Goal: Use online tool/utility: Utilize a website feature to perform a specific function

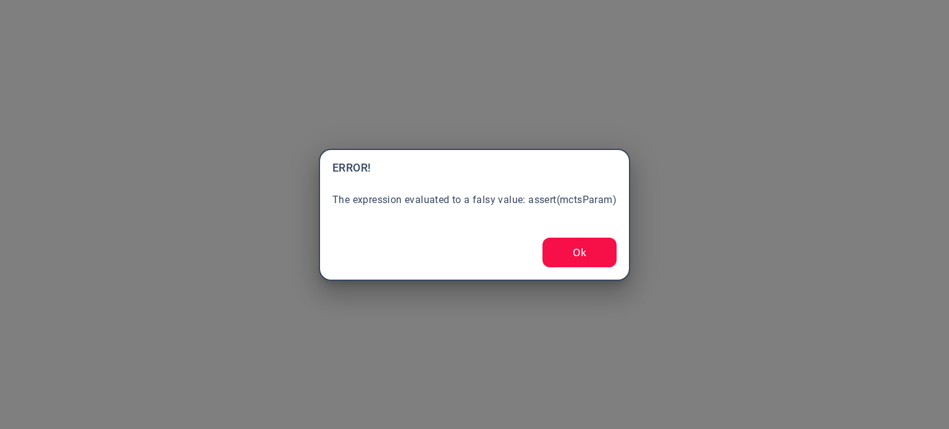
click at [564, 262] on button "Ok" at bounding box center [579, 253] width 74 height 30
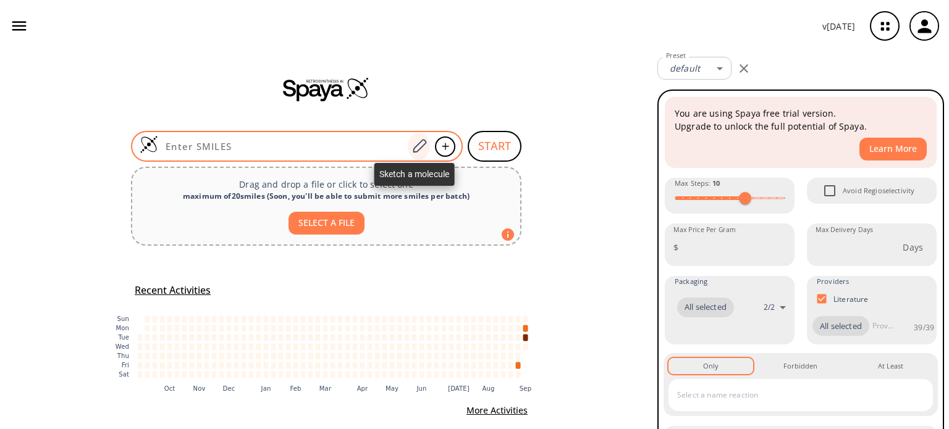
click at [416, 151] on icon at bounding box center [419, 146] width 17 height 16
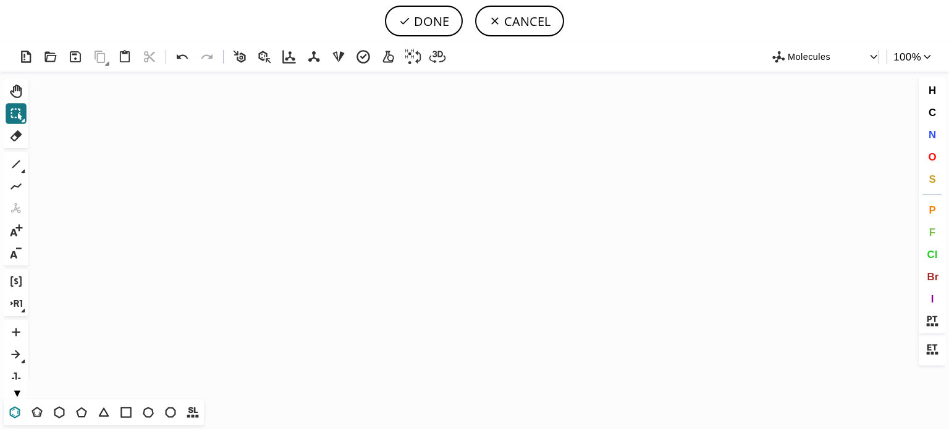
click at [13, 413] on icon at bounding box center [15, 413] width 16 height 16
click at [301, 269] on icon "Created with [PERSON_NAME] 2.3.0" at bounding box center [474, 236] width 882 height 328
click at [8, 167] on icon at bounding box center [16, 164] width 16 height 16
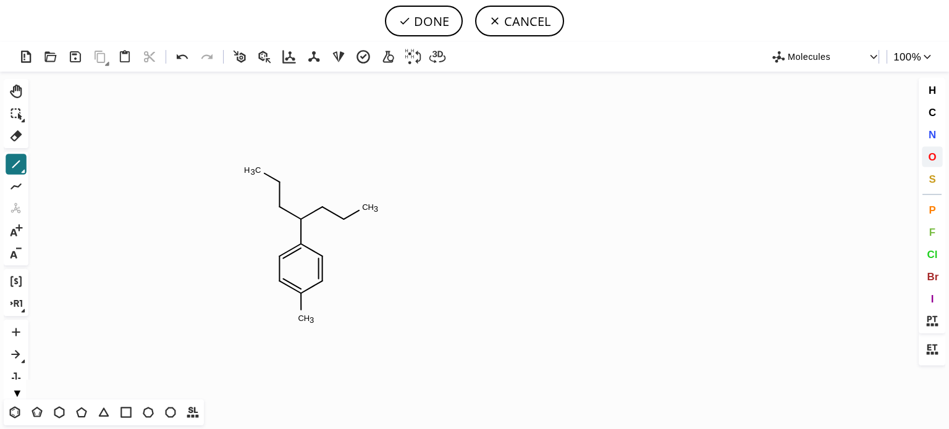
click at [935, 154] on span "O" at bounding box center [932, 157] width 8 height 12
click at [326, 210] on tspan "O" at bounding box center [325, 210] width 6 height 9
click at [275, 204] on tspan "O" at bounding box center [275, 204] width 6 height 9
click at [428, 22] on button "DONE" at bounding box center [424, 21] width 78 height 31
type input "C1C=C(C)C=CC=1C(OCC)OCC"
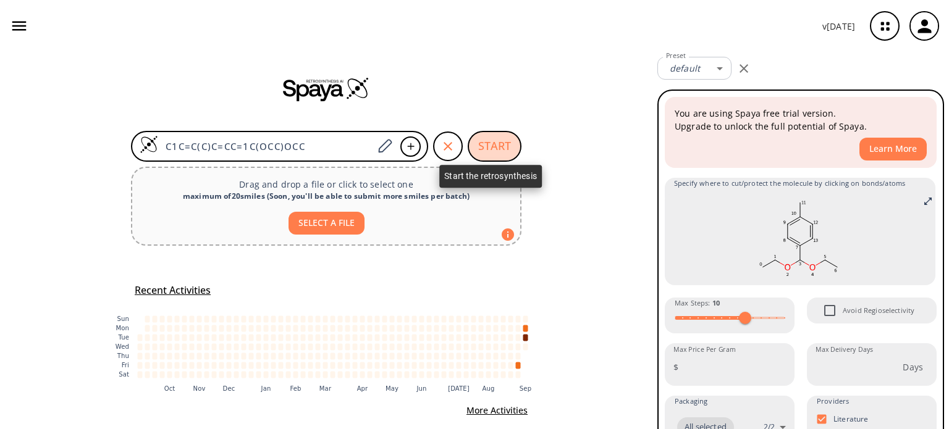
click at [490, 147] on button "START" at bounding box center [495, 146] width 54 height 31
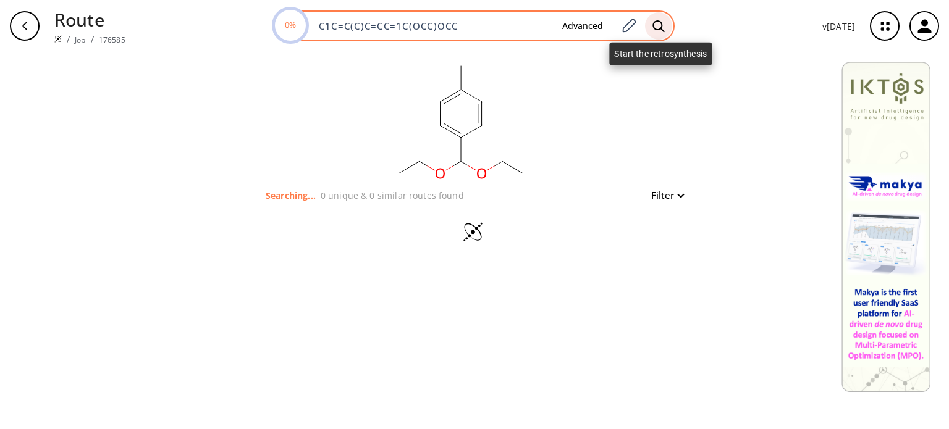
click at [657, 24] on icon at bounding box center [658, 26] width 12 height 13
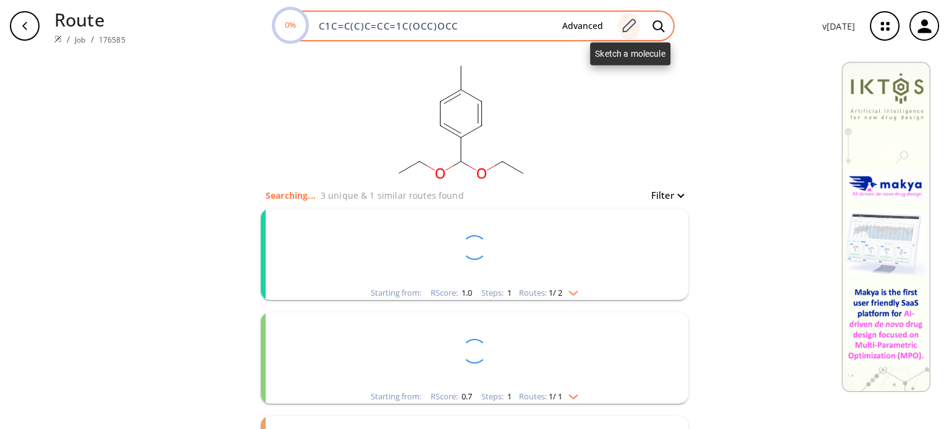
click at [633, 32] on icon at bounding box center [628, 26] width 17 height 16
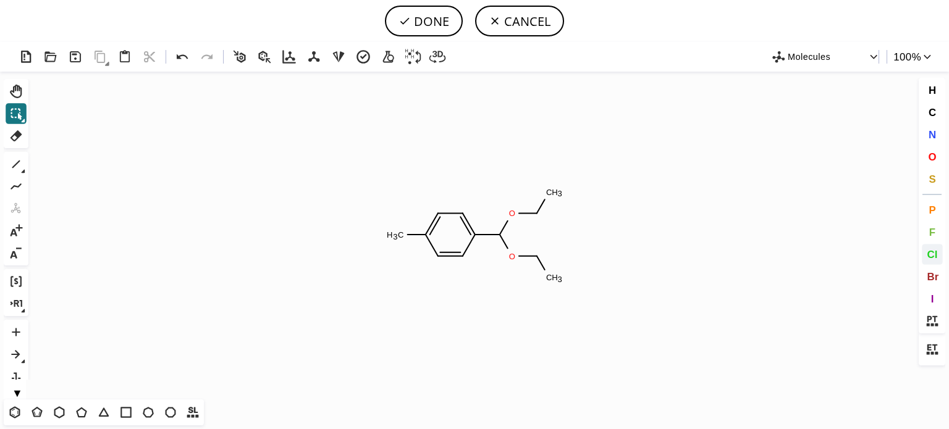
click at [938, 257] on button "Cl" at bounding box center [932, 254] width 21 height 21
click at [403, 235] on tspan "Cl" at bounding box center [403, 235] width 8 height 9
click at [432, 24] on button "DONE" at bounding box center [424, 21] width 78 height 31
type input "C1=C(C(OCC)OCC)C=CC(Cl)=C1"
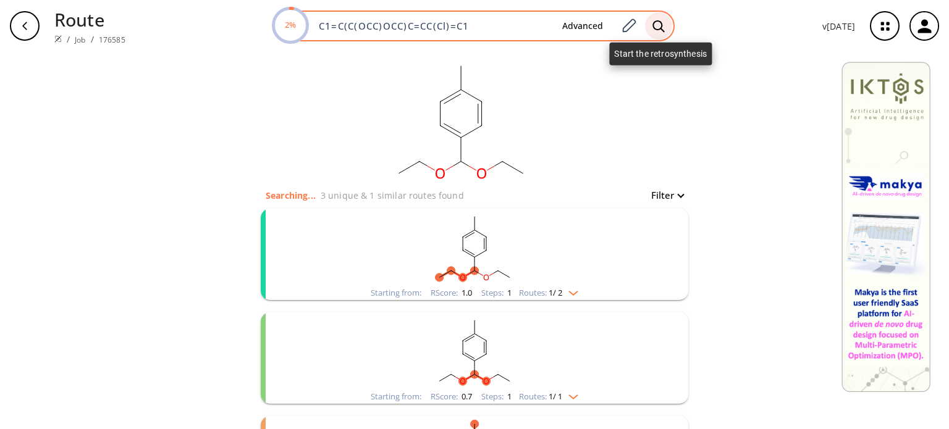
click at [665, 25] on icon at bounding box center [658, 26] width 12 height 13
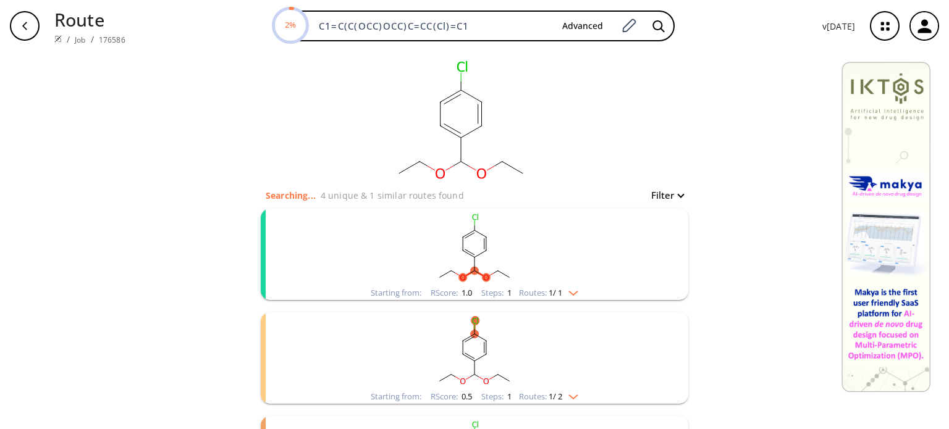
click at [586, 292] on div "Starting from: RScore : 1.0 Steps : 1 Routes: 1 / 1" at bounding box center [474, 293] width 226 height 14
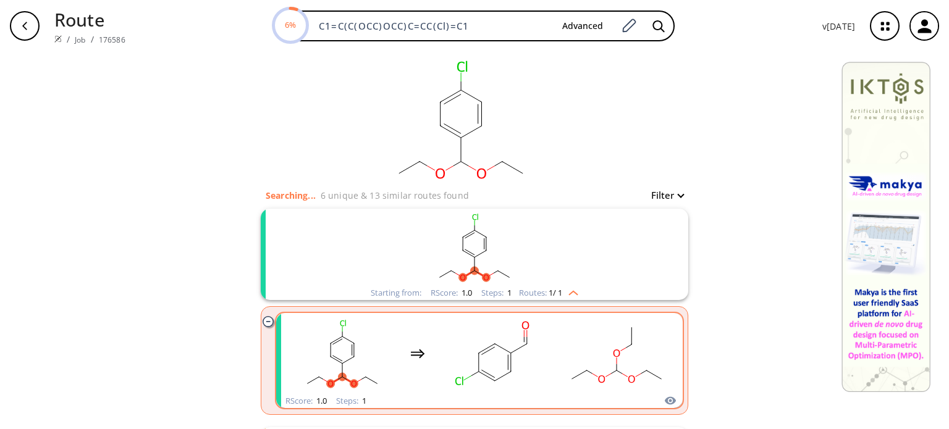
click at [561, 359] on rect "clusters" at bounding box center [616, 353] width 111 height 77
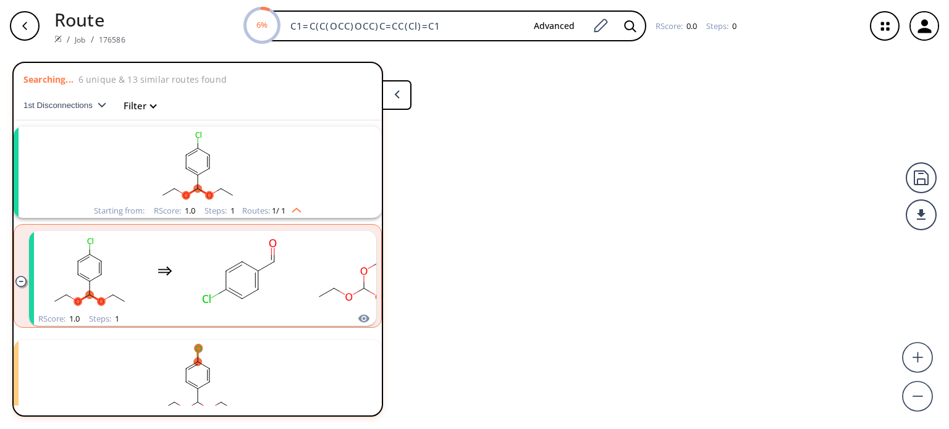
scroll to position [27, 0]
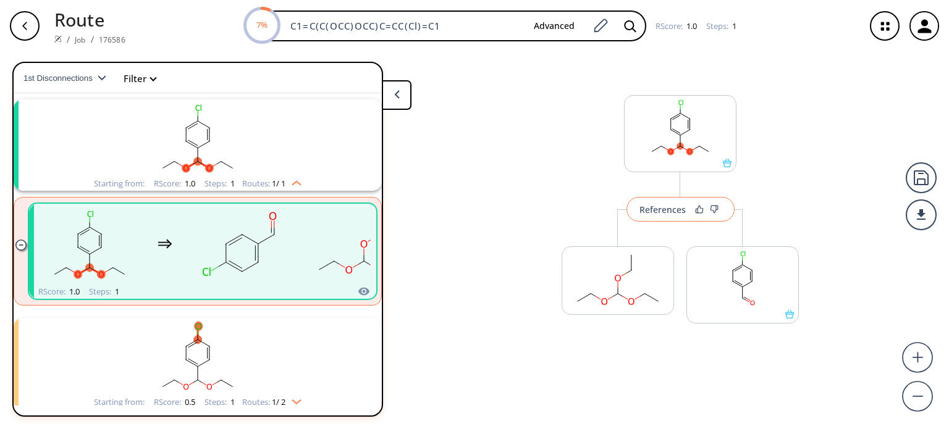
click at [671, 209] on div "References" at bounding box center [662, 210] width 46 height 8
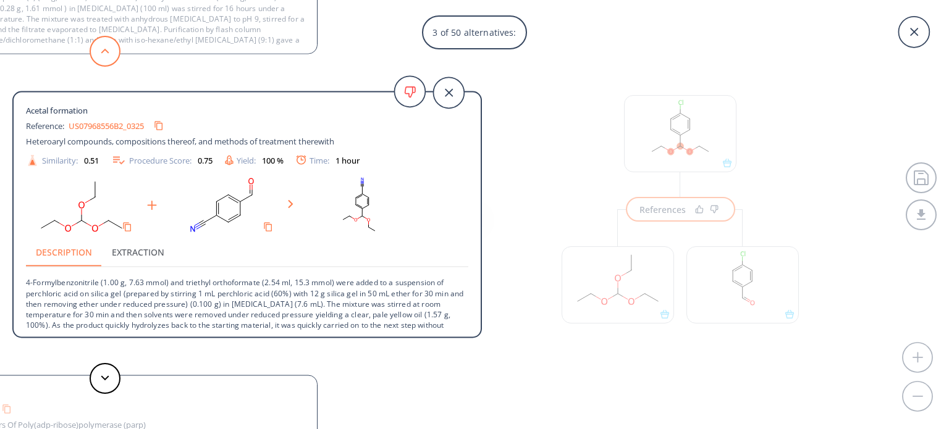
click at [96, 46] on button at bounding box center [105, 51] width 31 height 31
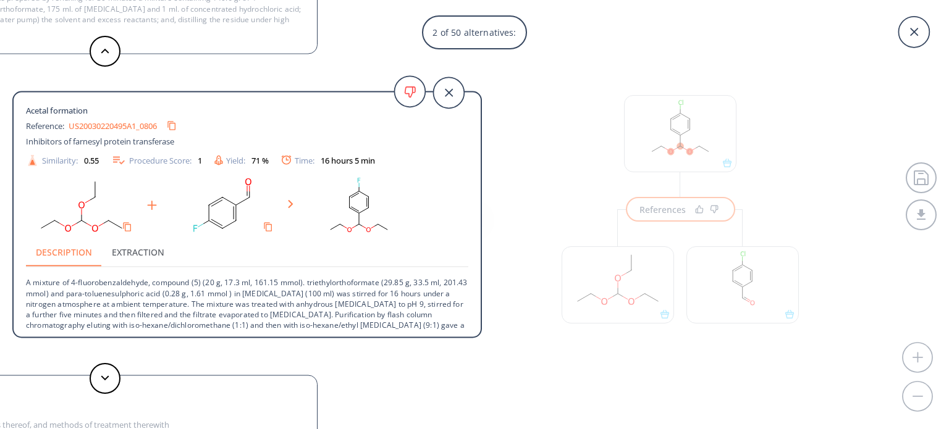
scroll to position [12, 0]
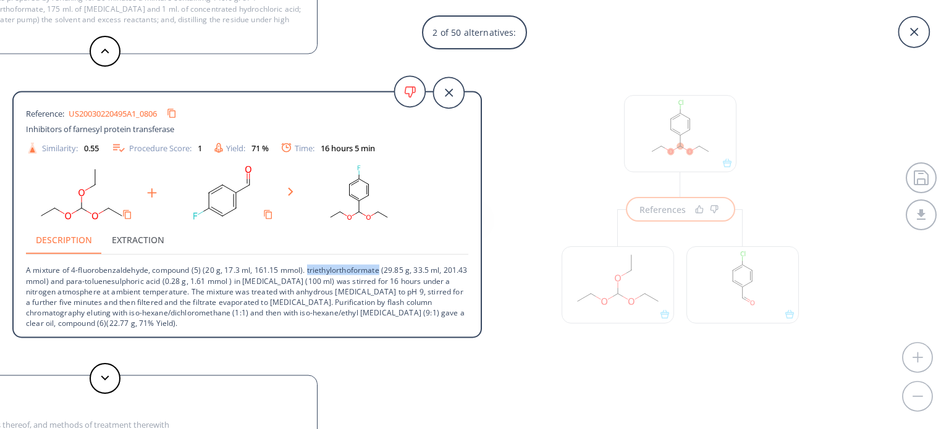
drag, startPoint x: 382, startPoint y: 271, endPoint x: 308, endPoint y: 278, distance: 74.4
click at [306, 271] on p "A mixture of 4-fluorobenzaldehyde, compound (5) (20 g, 17.3 ml, 161.15 mmol). t…" at bounding box center [247, 292] width 442 height 74
copy p "triethylorthoformate"
